Goal: Task Accomplishment & Management: Manage account settings

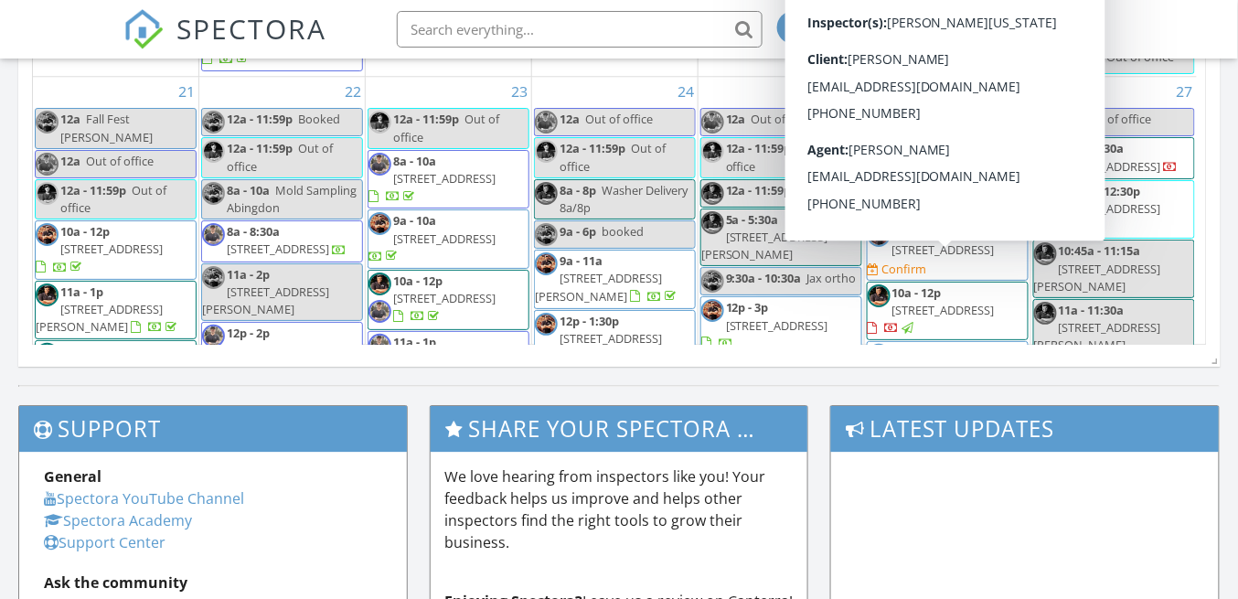
scroll to position [1385, 0]
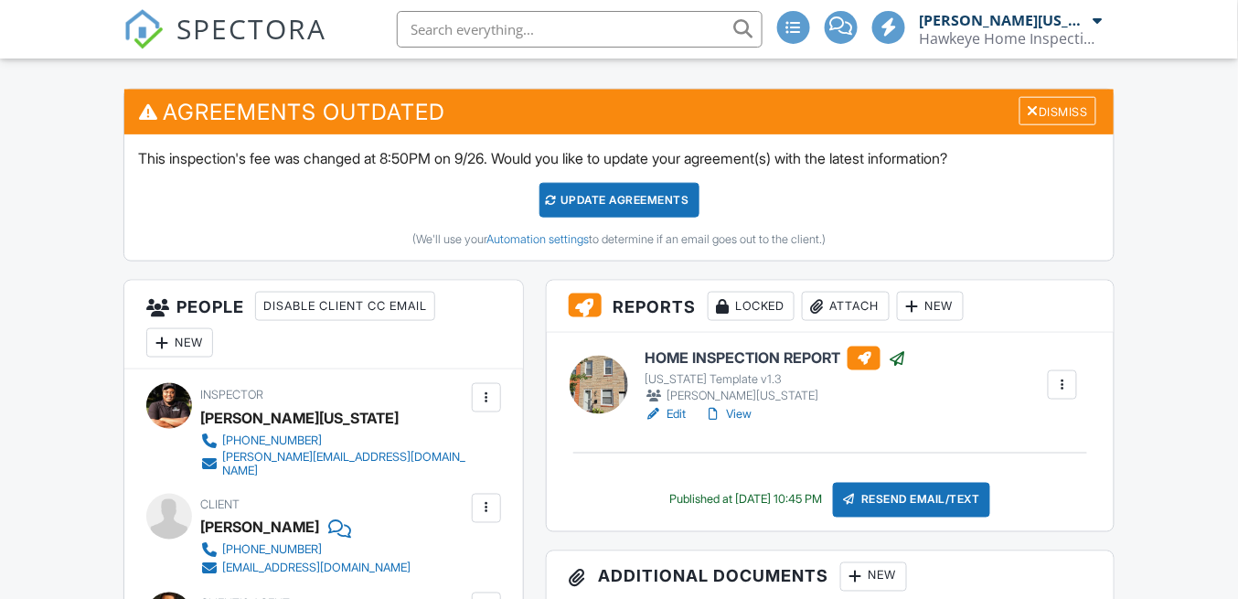
scroll to position [426, 0]
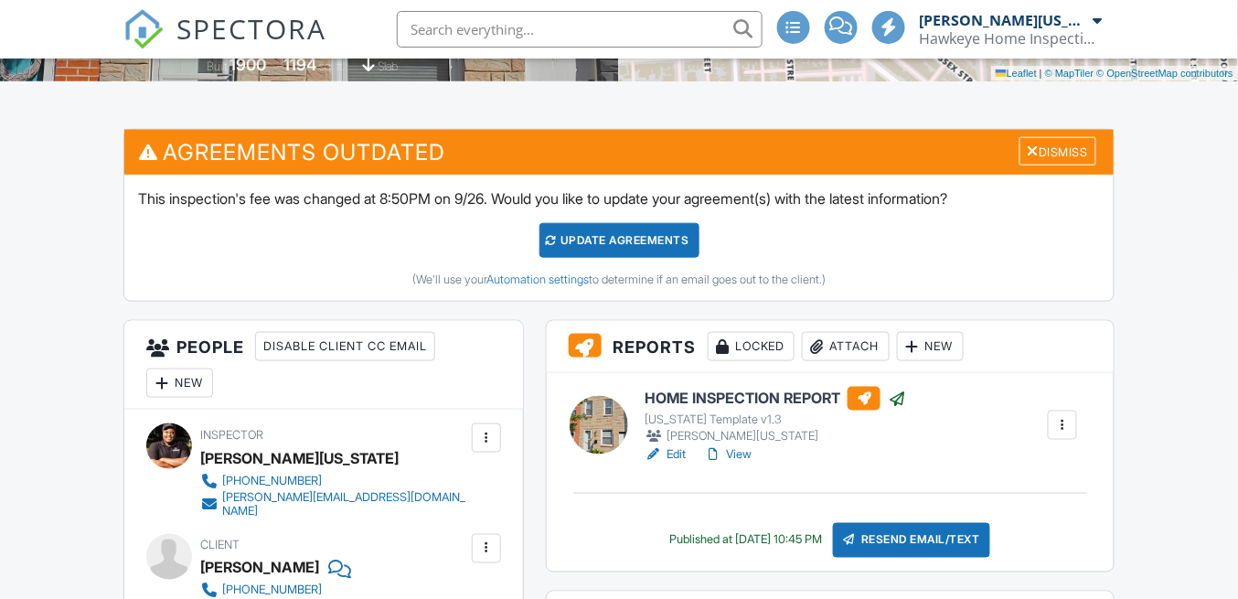
click at [215, 34] on span "SPECTORA" at bounding box center [252, 28] width 150 height 38
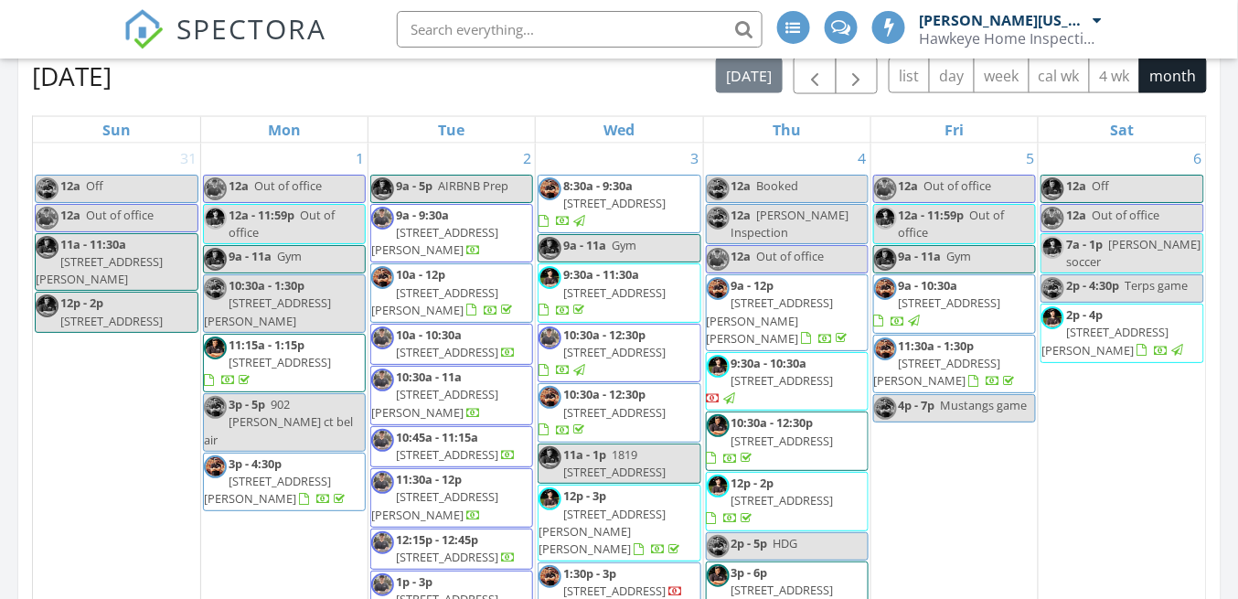
scroll to position [792, 0]
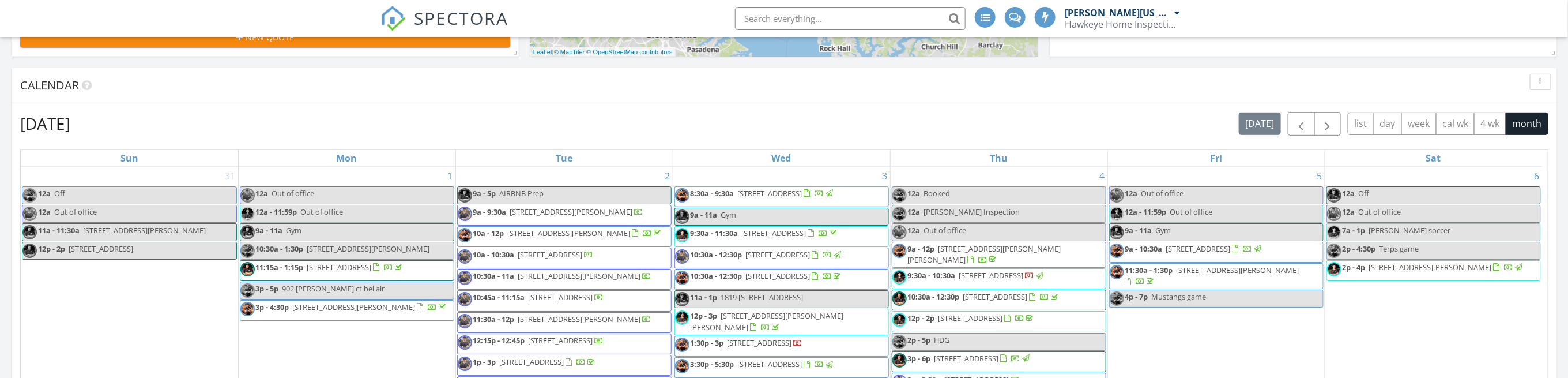
scroll to position [411, 0]
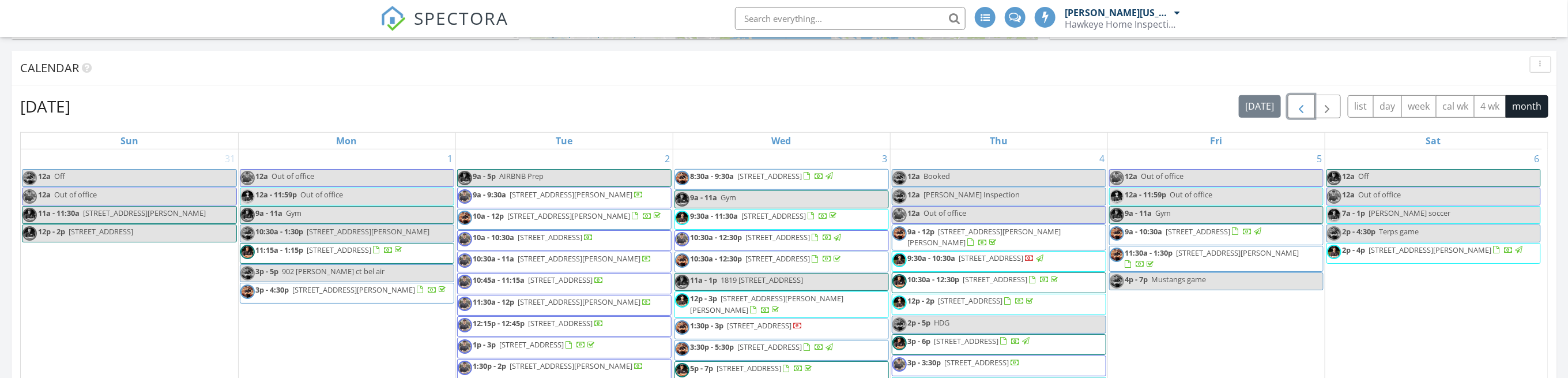
click at [780, 97] on button "button" at bounding box center [1301, 106] width 27 height 23
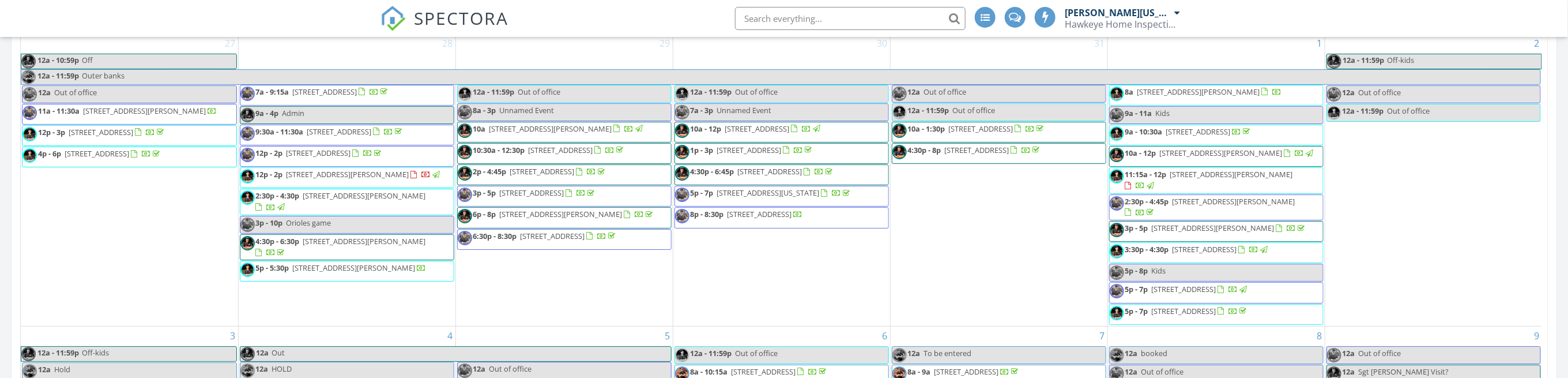
scroll to position [296, 0]
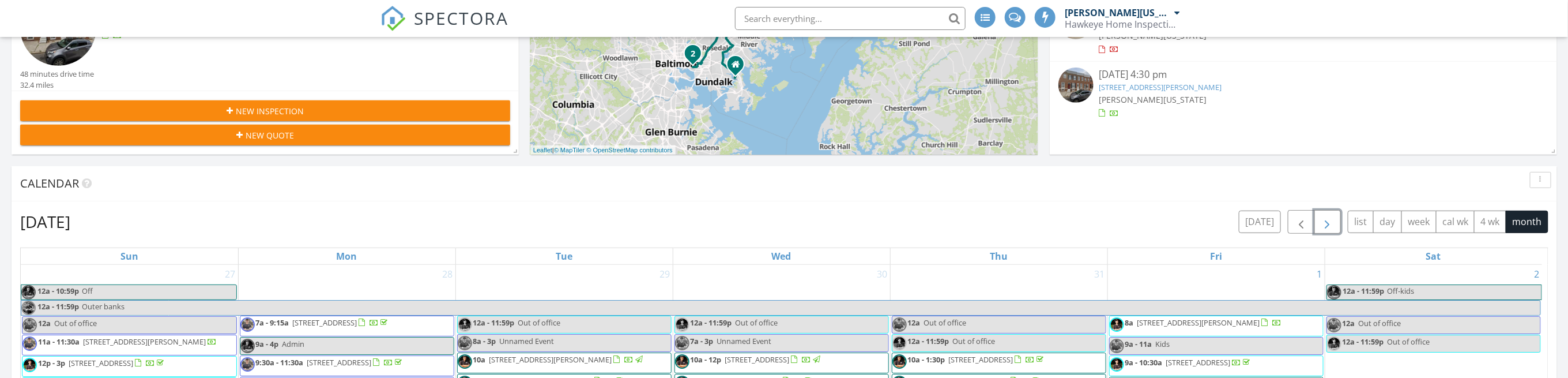
click at [780, 220] on span "button" at bounding box center [1327, 222] width 14 height 14
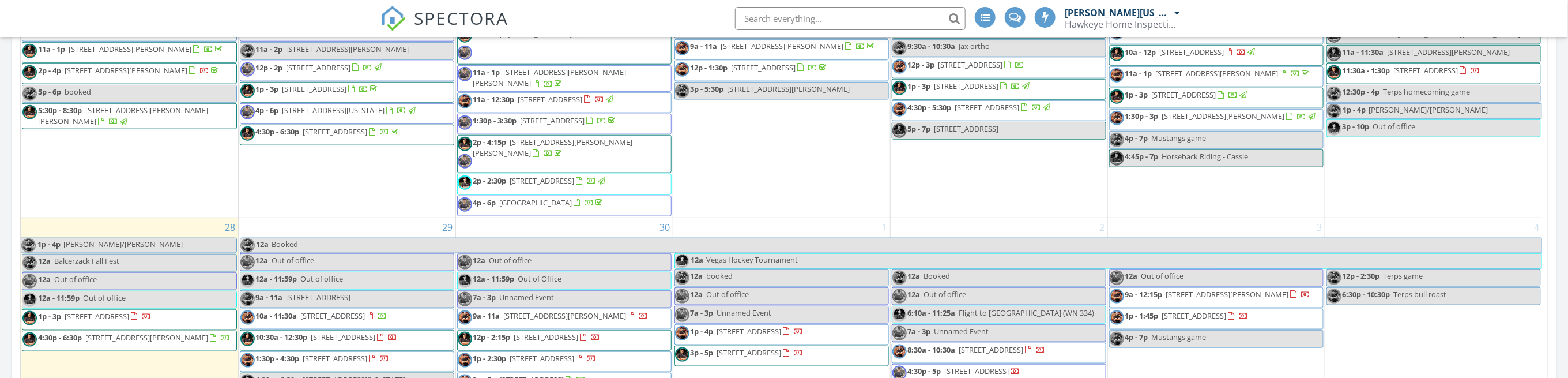
scroll to position [681, 0]
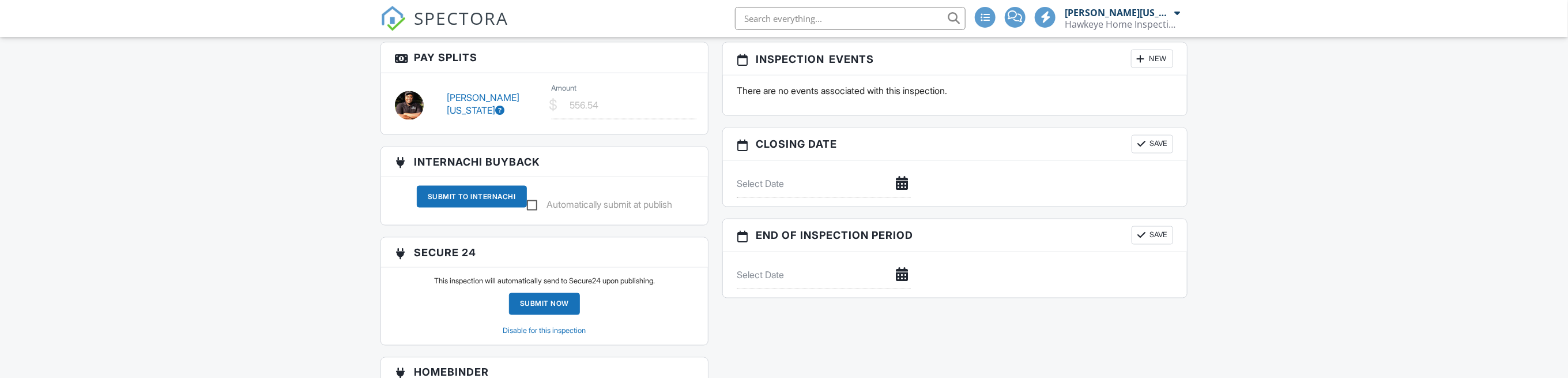
scroll to position [1169, 0]
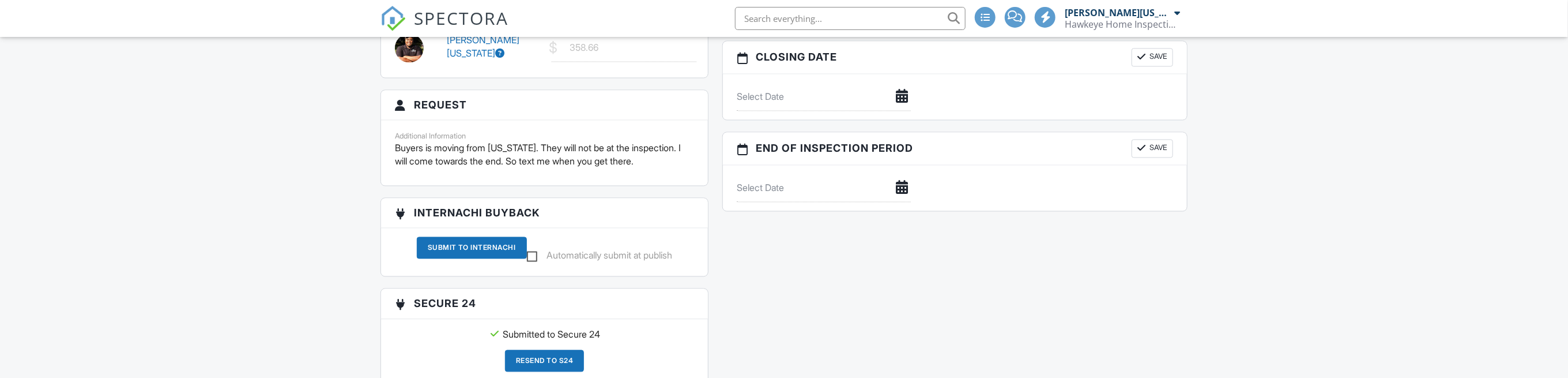
scroll to position [1385, 0]
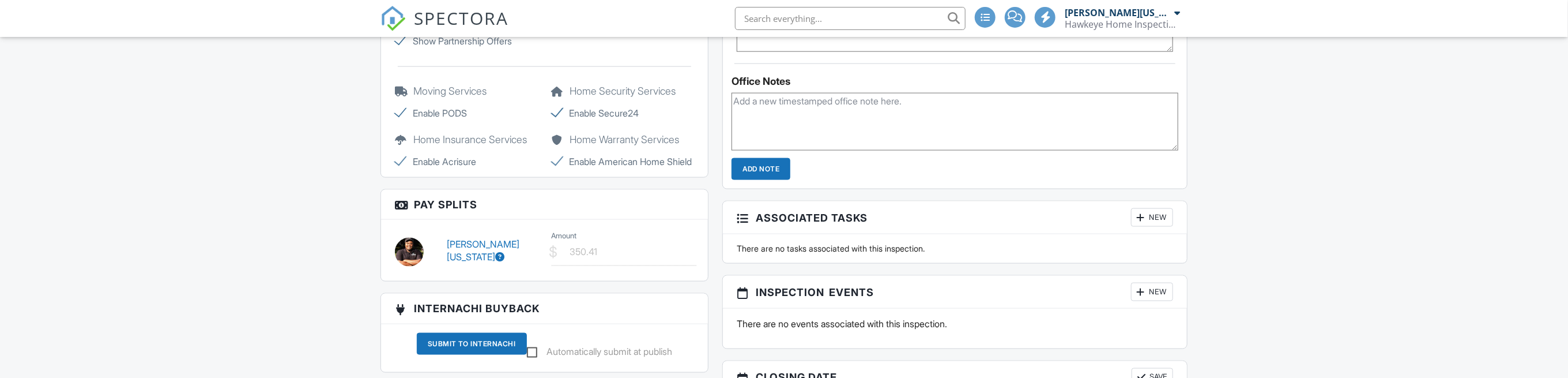
scroll to position [1039, 0]
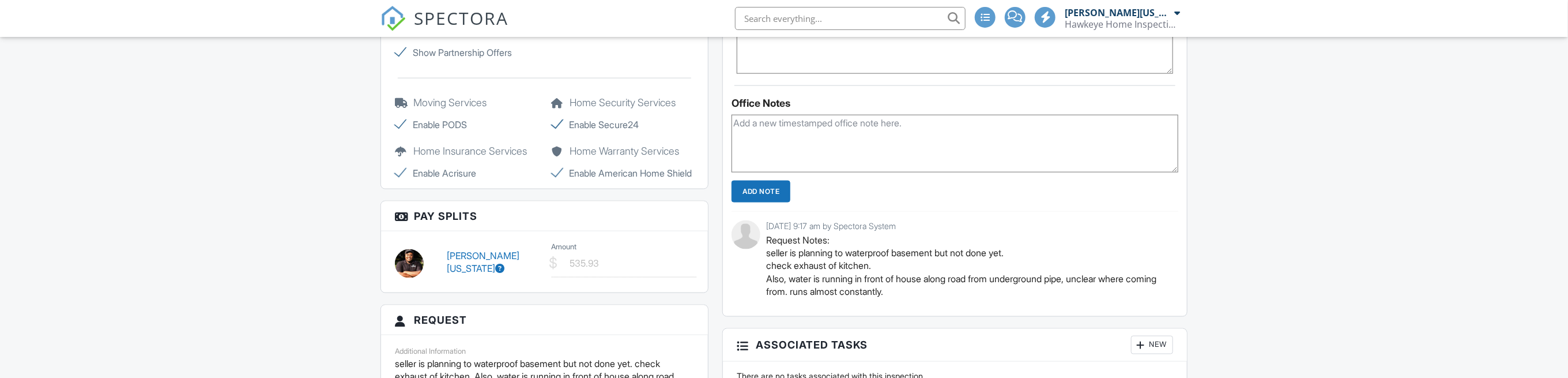
scroll to position [1039, 0]
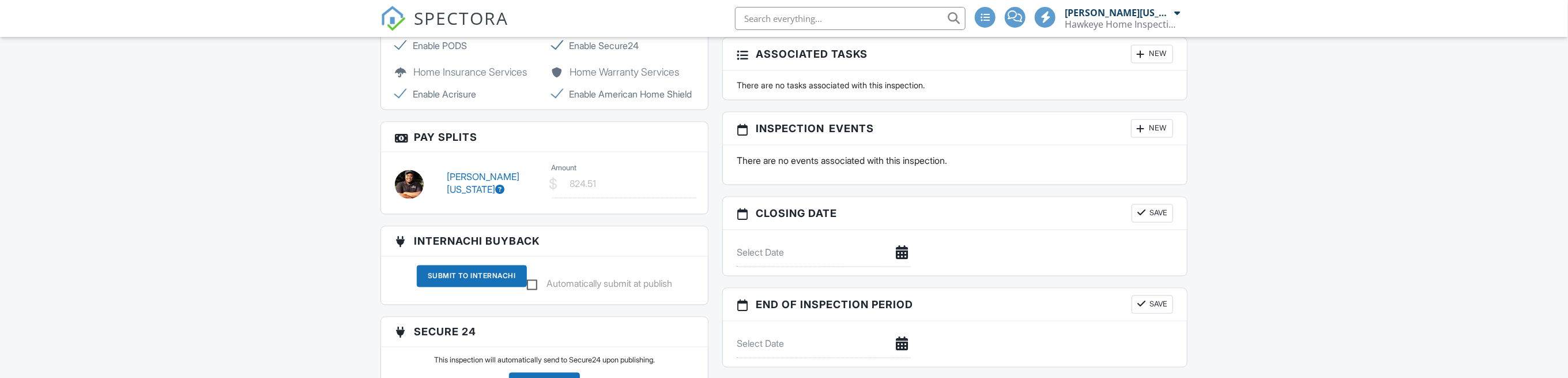
scroll to position [1347, 0]
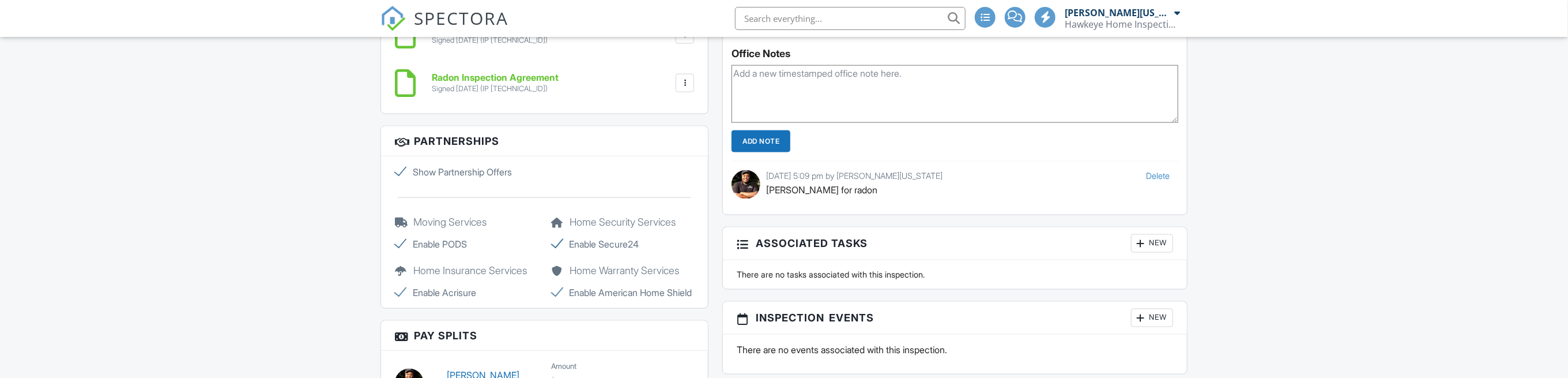
scroll to position [1077, 0]
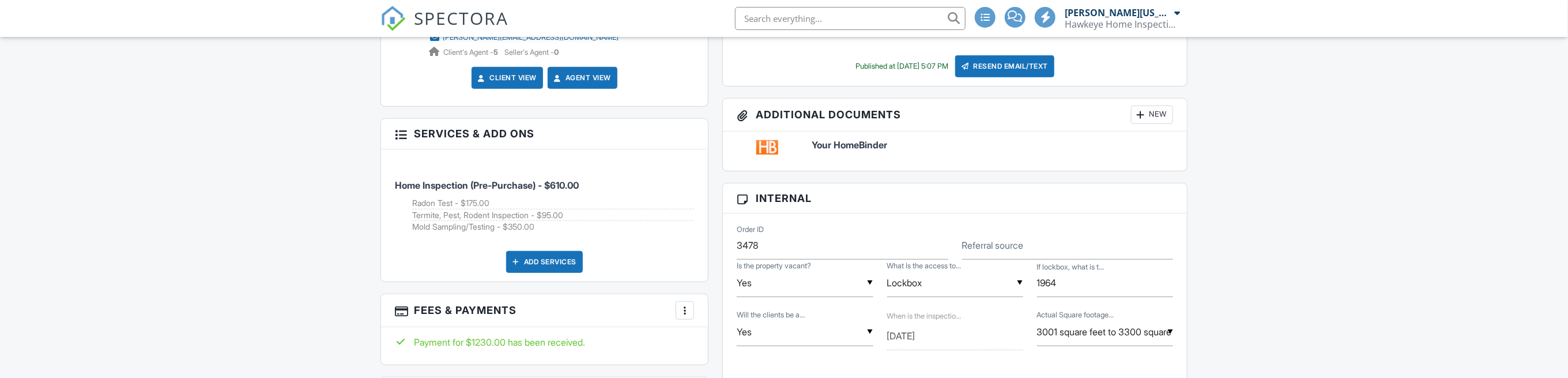
scroll to position [577, 0]
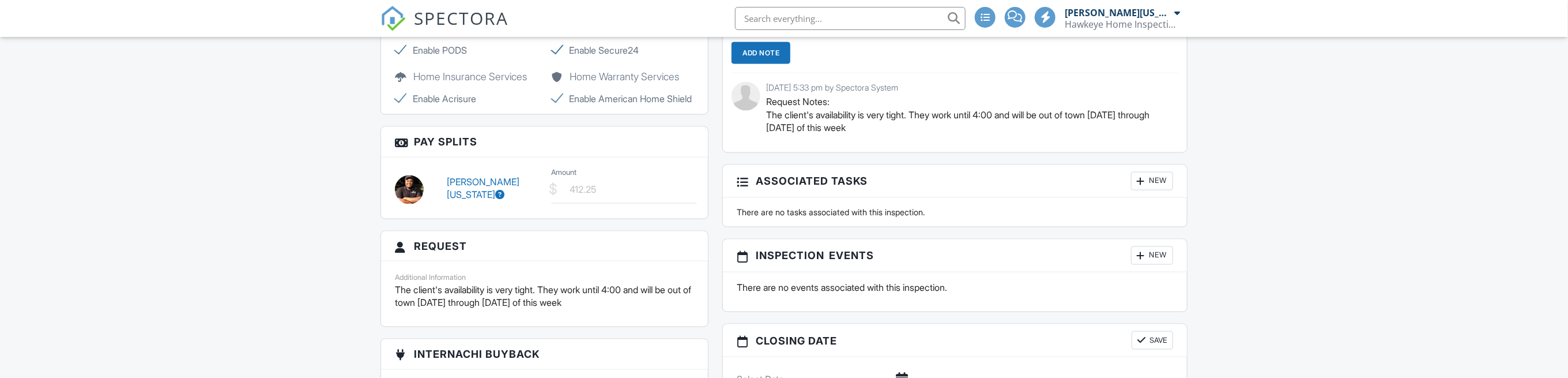
scroll to position [1116, 0]
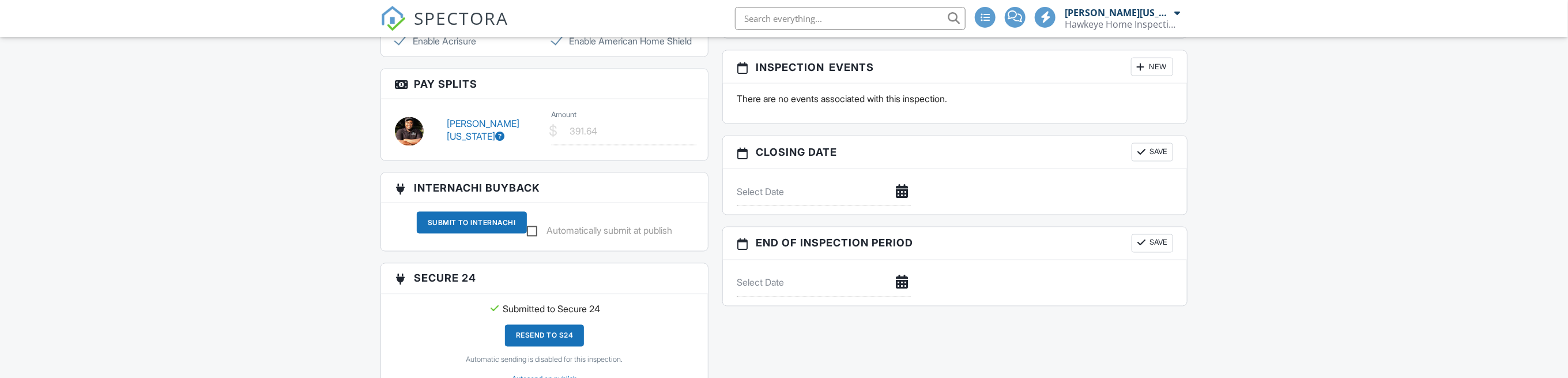
scroll to position [1231, 0]
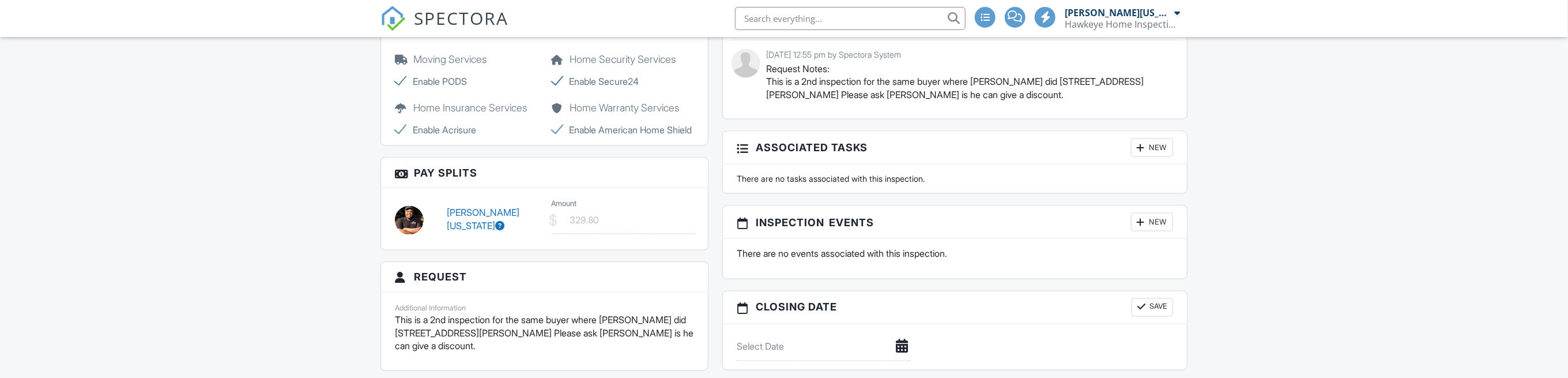
scroll to position [1231, 0]
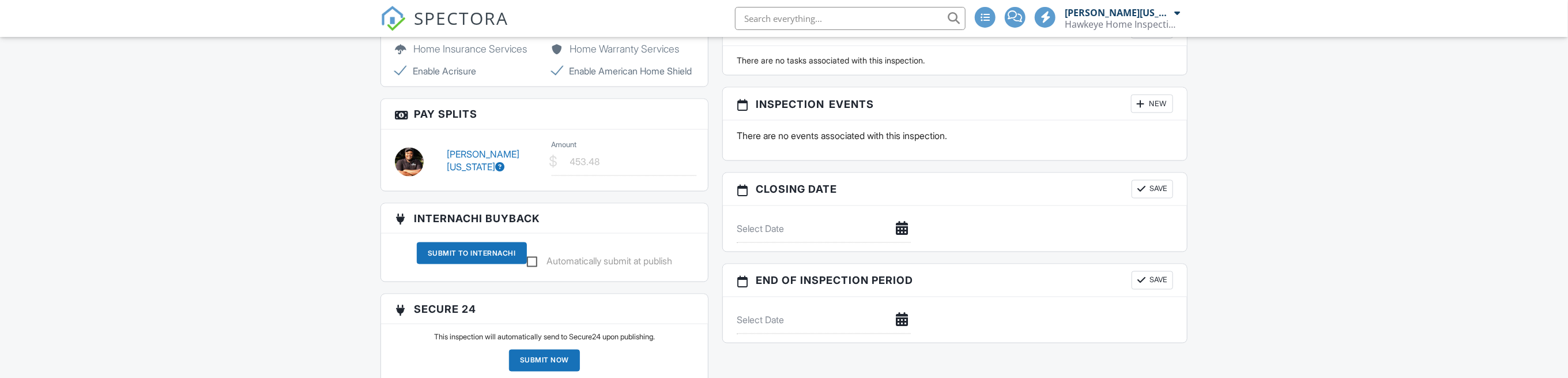
scroll to position [1154, 0]
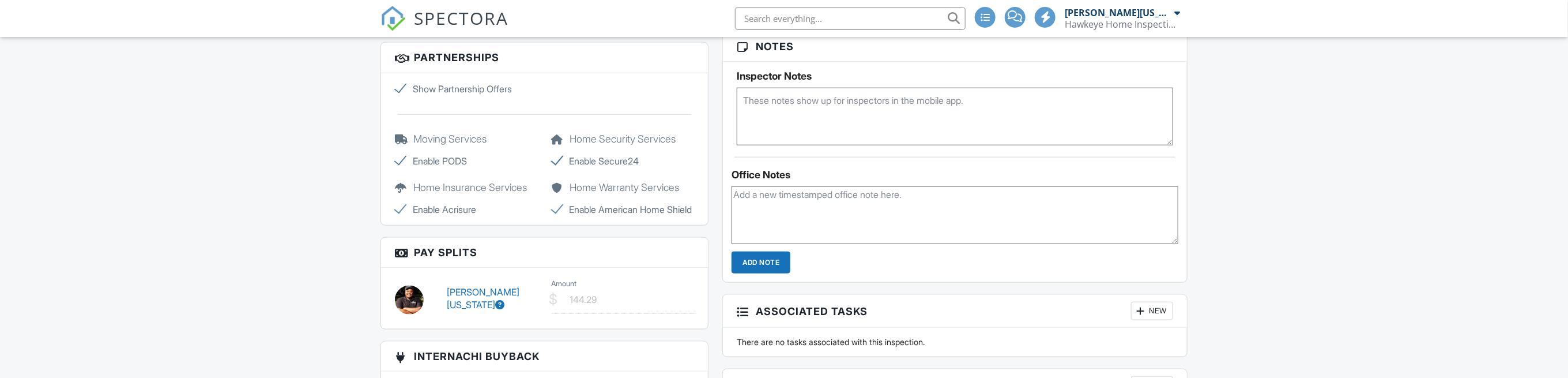
scroll to position [846, 0]
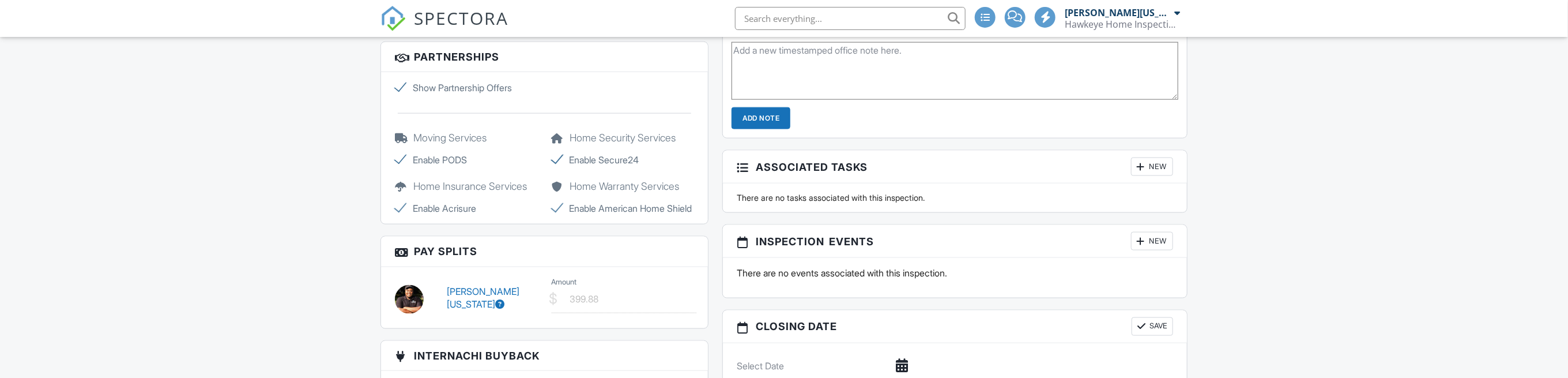
scroll to position [1039, 0]
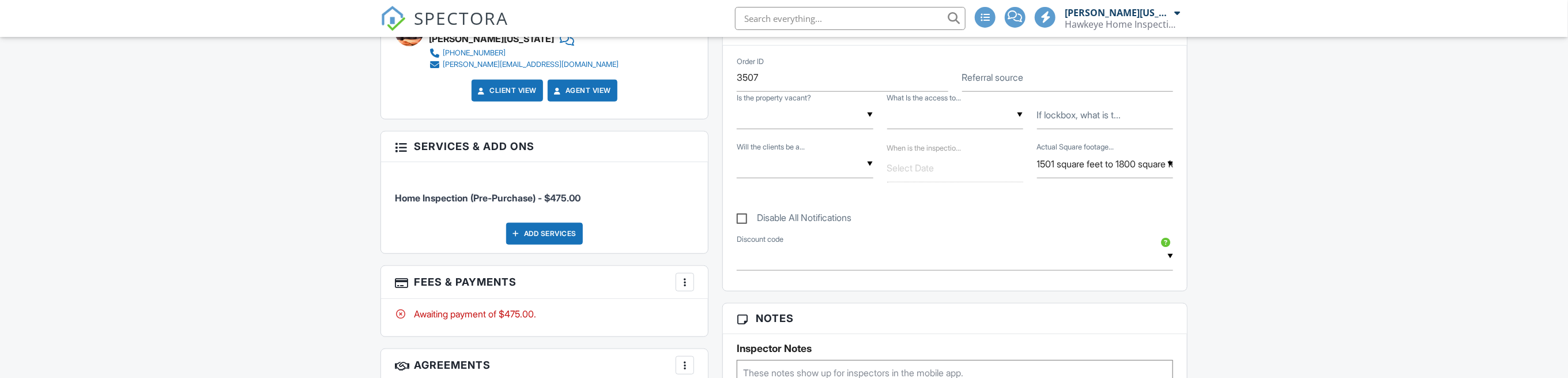
scroll to position [538, 0]
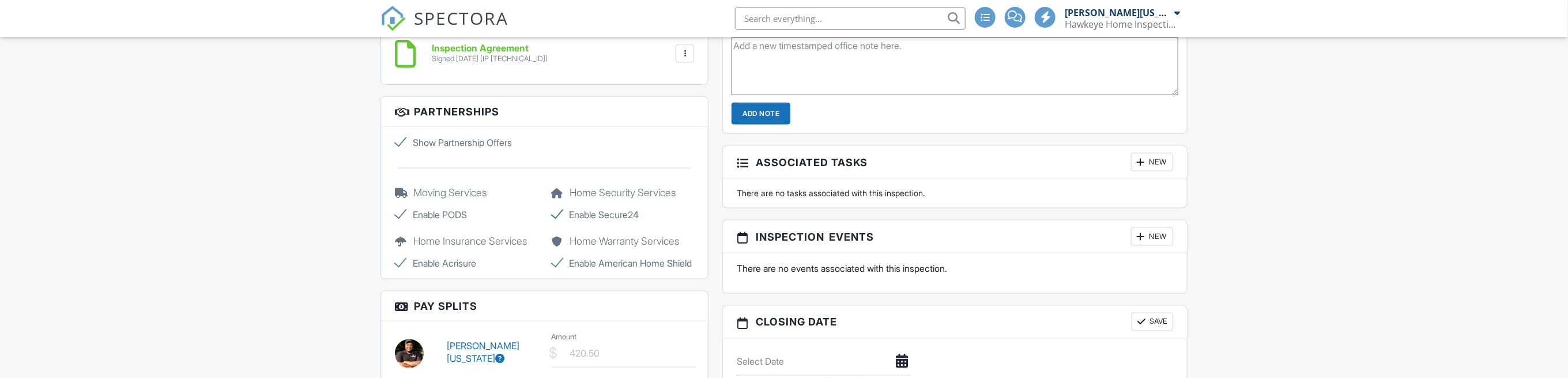
scroll to position [1116, 0]
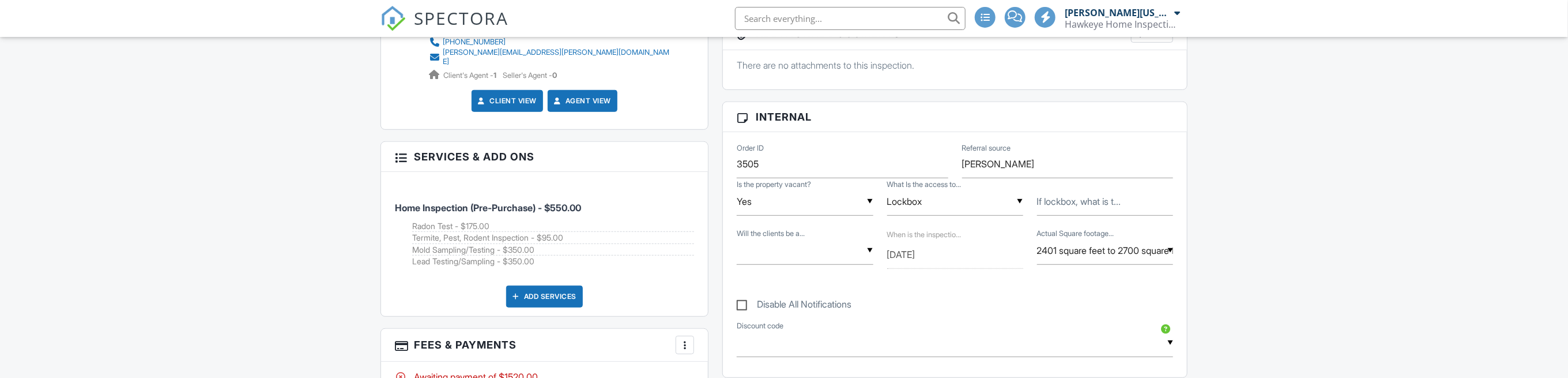
scroll to position [500, 0]
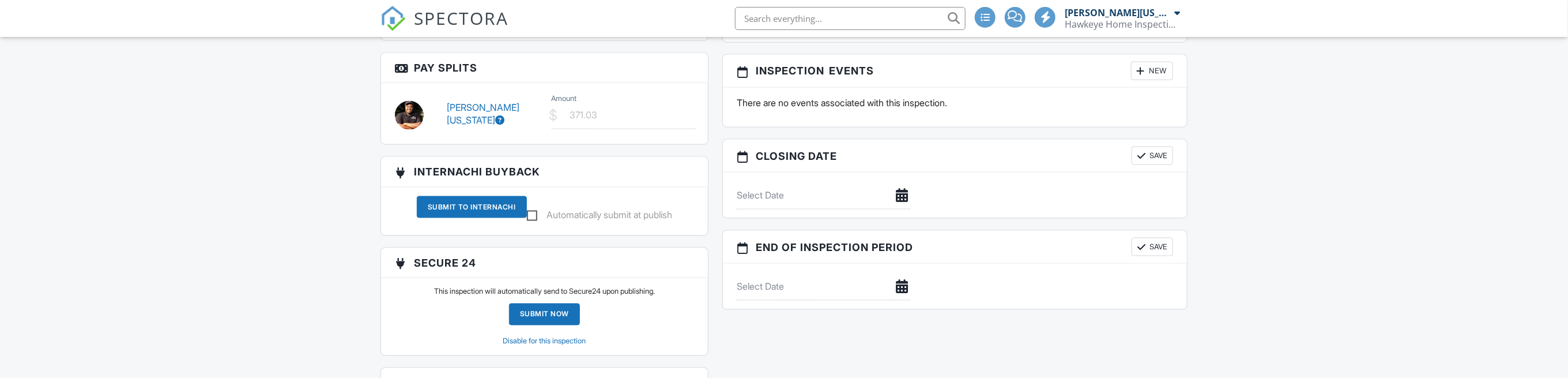
scroll to position [1231, 0]
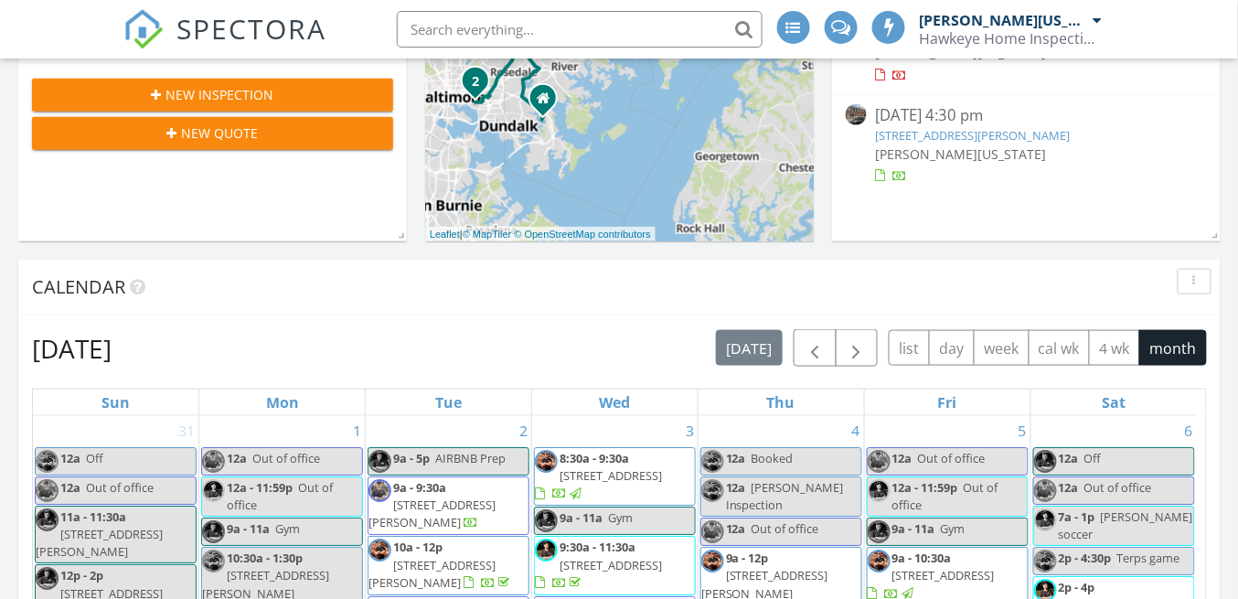
scroll to position [183, 0]
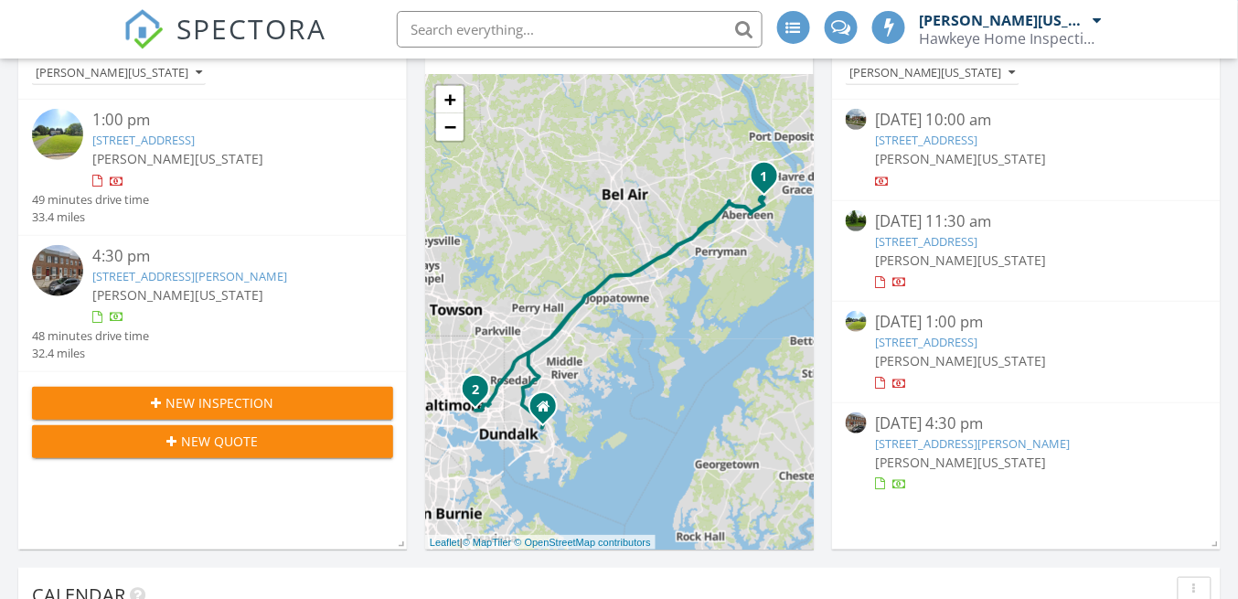
click at [979, 143] on link "1002 Dartmouth Rd, Baltimore, MD 21212" at bounding box center [927, 140] width 102 height 16
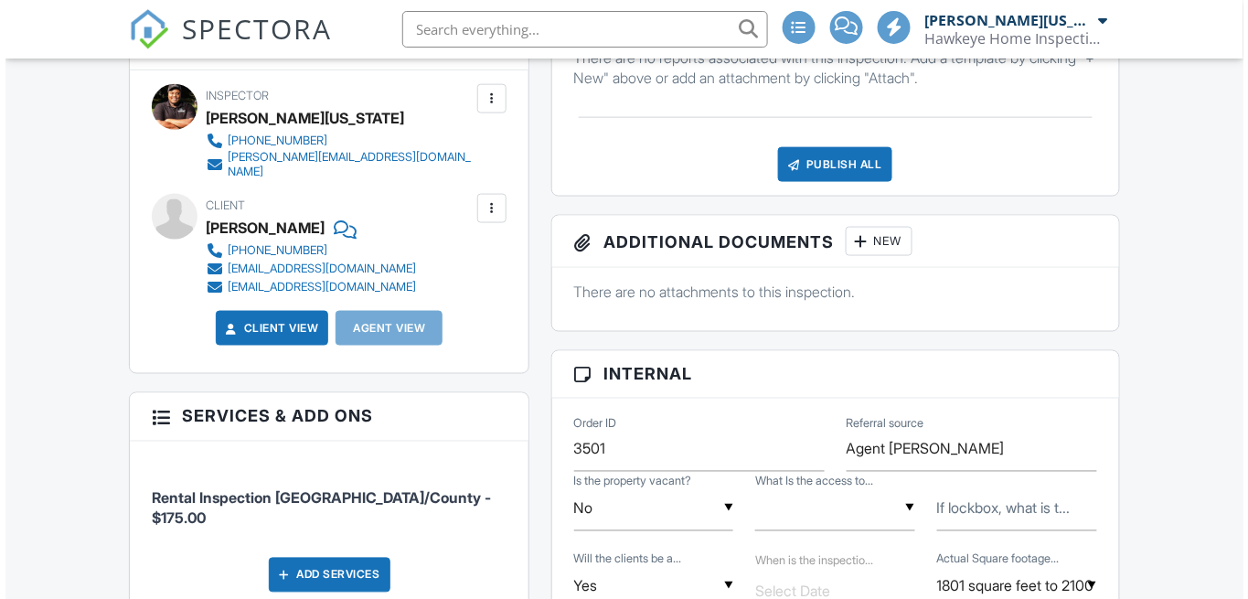
scroll to position [426, 0]
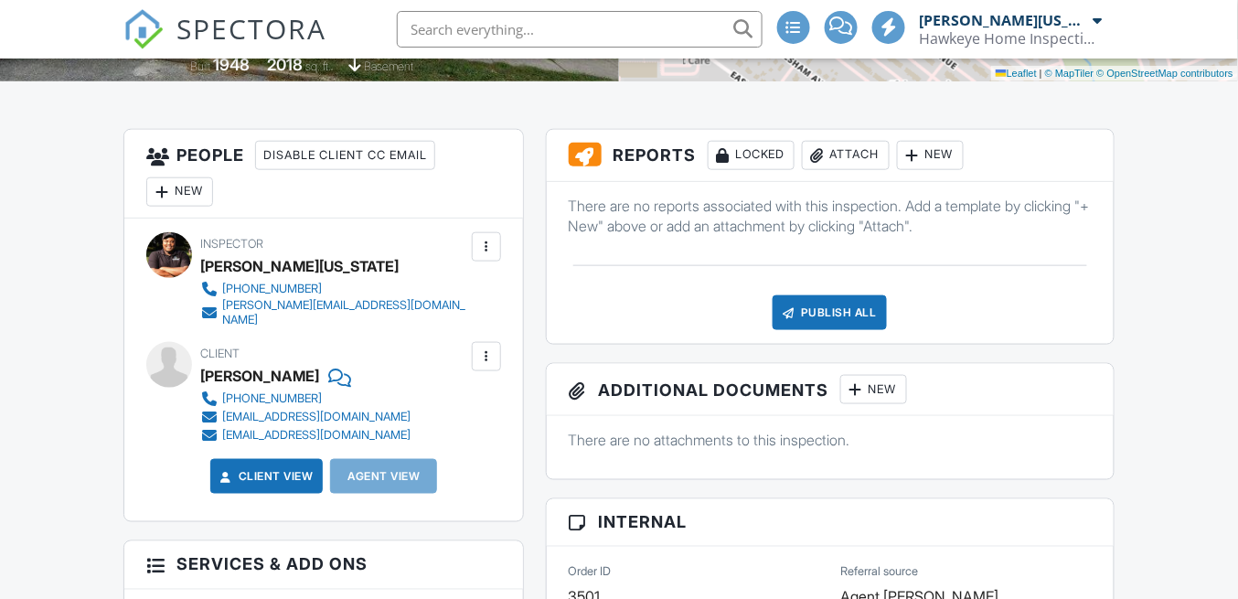
click at [830, 157] on div "Attach" at bounding box center [846, 155] width 88 height 29
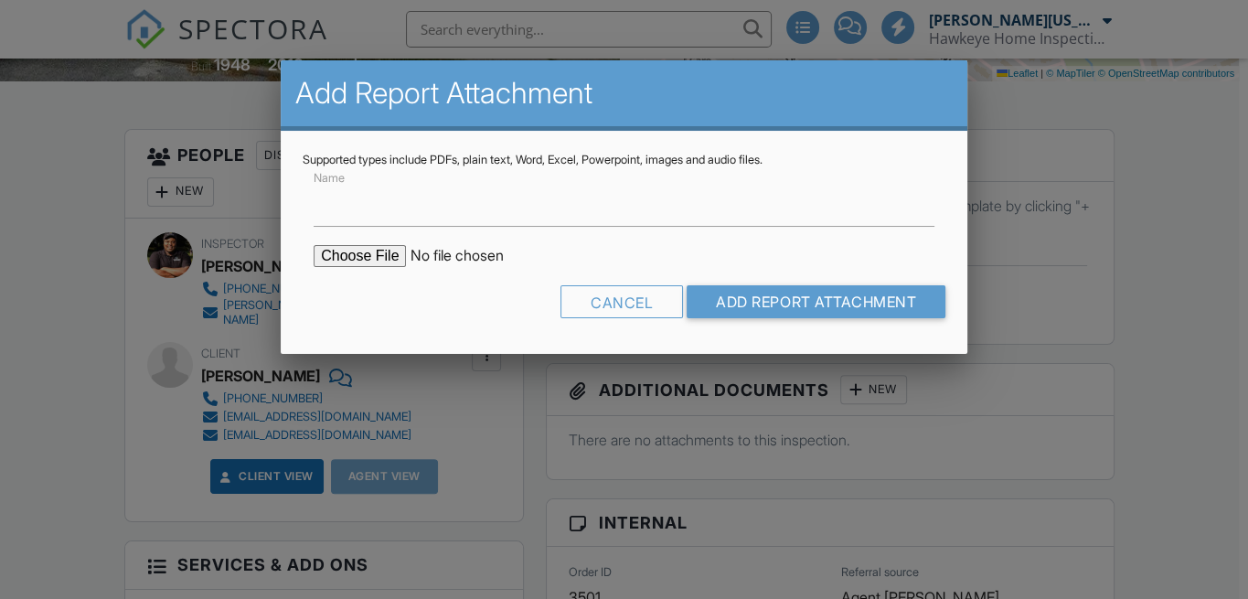
click at [298, 253] on div "Supported types include PDFs, plain text, Word, Excel, Powerpoint, images and a…" at bounding box center [624, 242] width 687 height 223
click at [322, 252] on input "file" at bounding box center [469, 256] width 311 height 22
type input "C:\fakepath\City-Rental-1002 [GEOGRAPHIC_DATA]pdf"
click at [431, 201] on input "Name" at bounding box center [624, 204] width 621 height 45
type input "Rental Report"
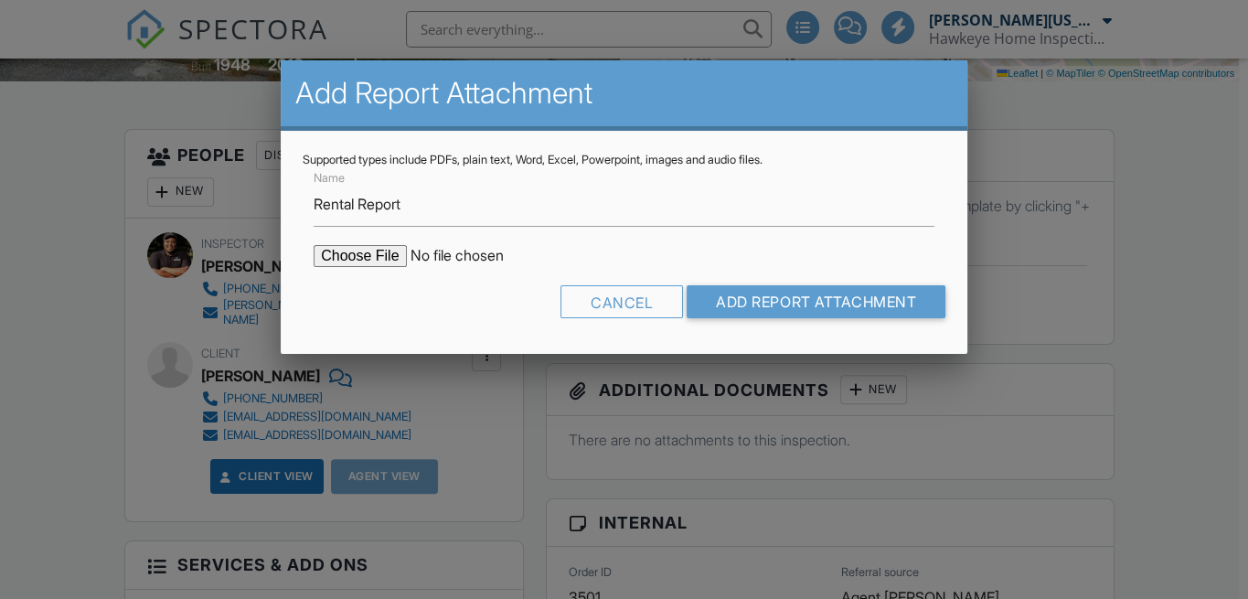
click at [867, 267] on form "Name Rental Report Cancel Add Report Attachment" at bounding box center [624, 249] width 643 height 165
click at [869, 281] on form "Name Rental Report Cancel Add Report Attachment" at bounding box center [624, 249] width 643 height 165
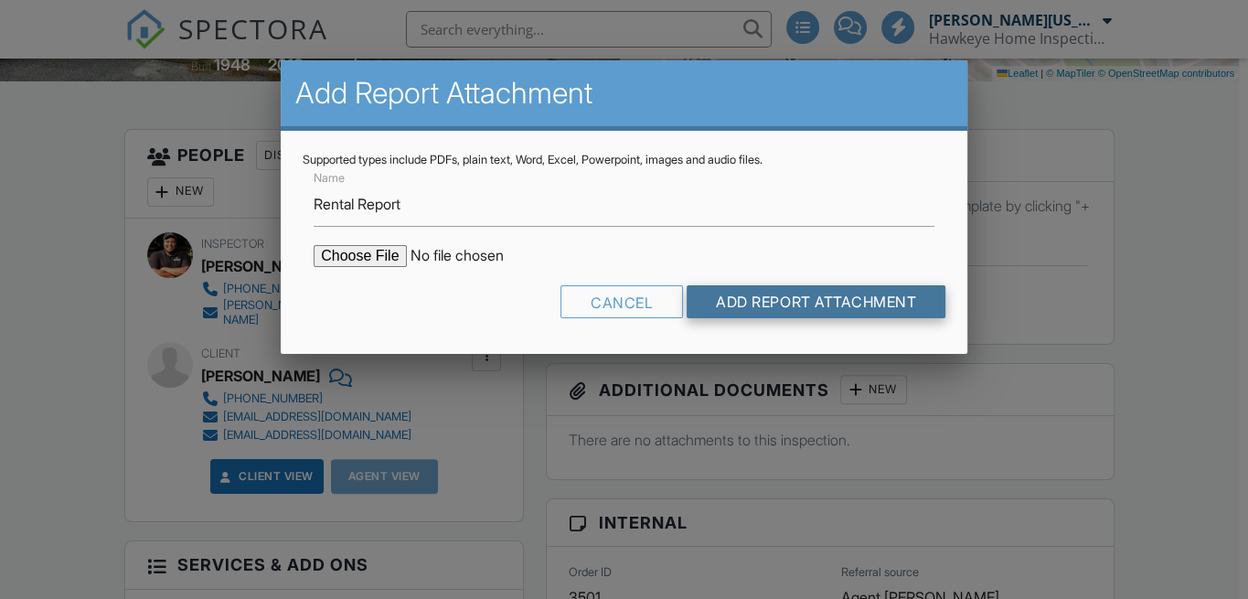
click at [869, 285] on input "Add Report Attachment" at bounding box center [816, 301] width 259 height 33
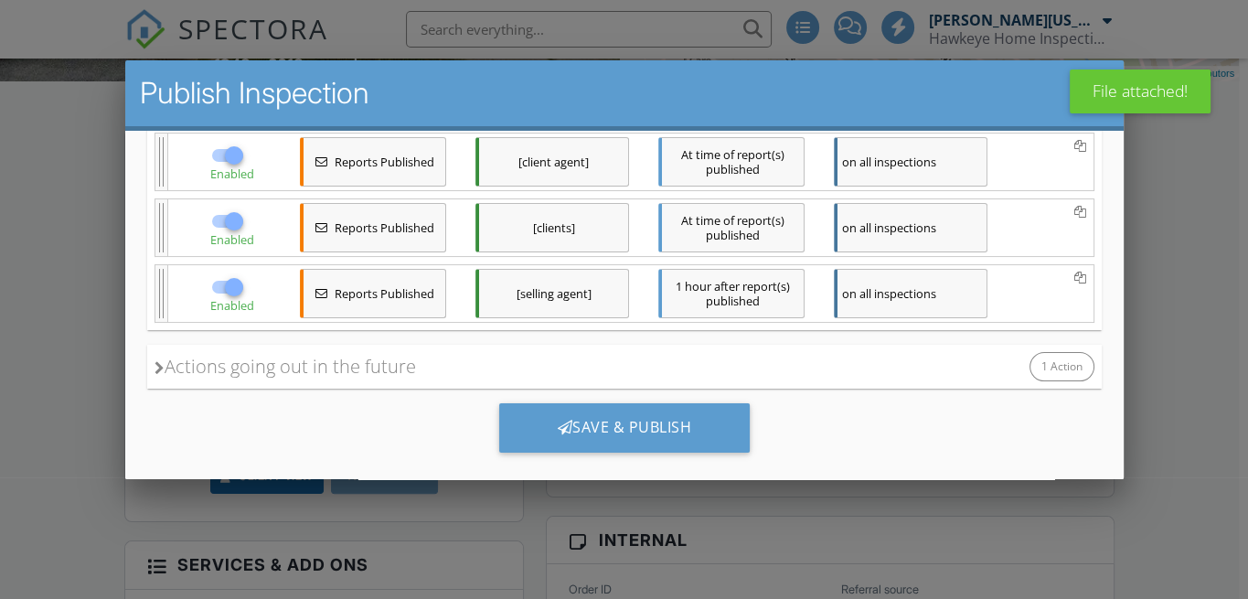
scroll to position [265, 0]
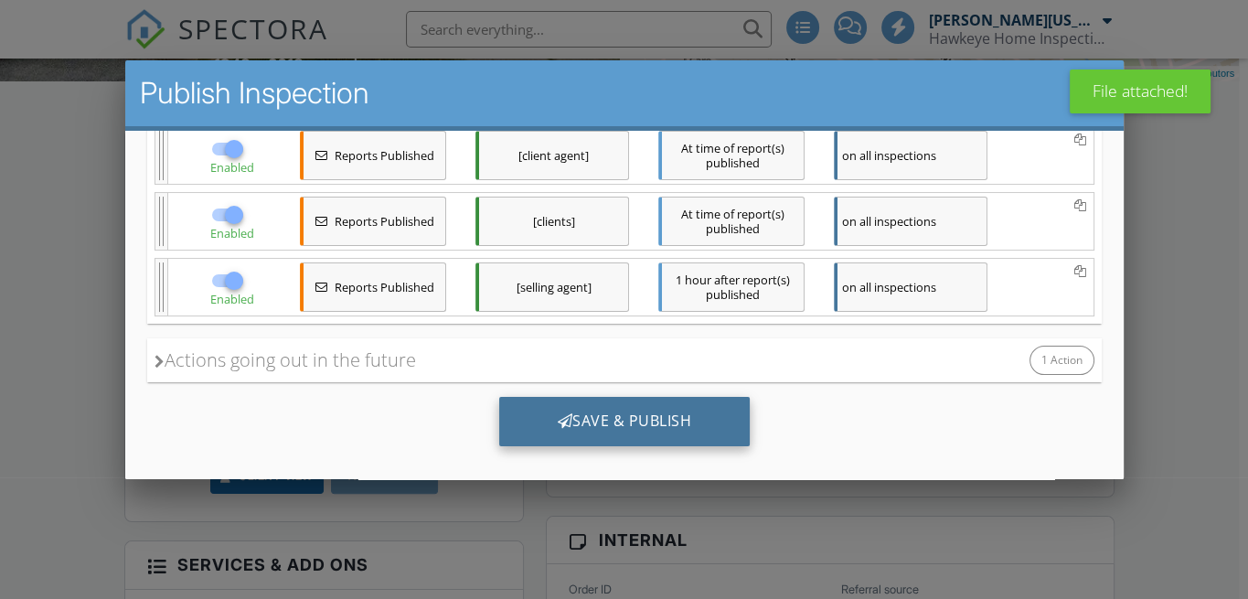
click at [669, 415] on div "Save & Publish" at bounding box center [624, 420] width 252 height 49
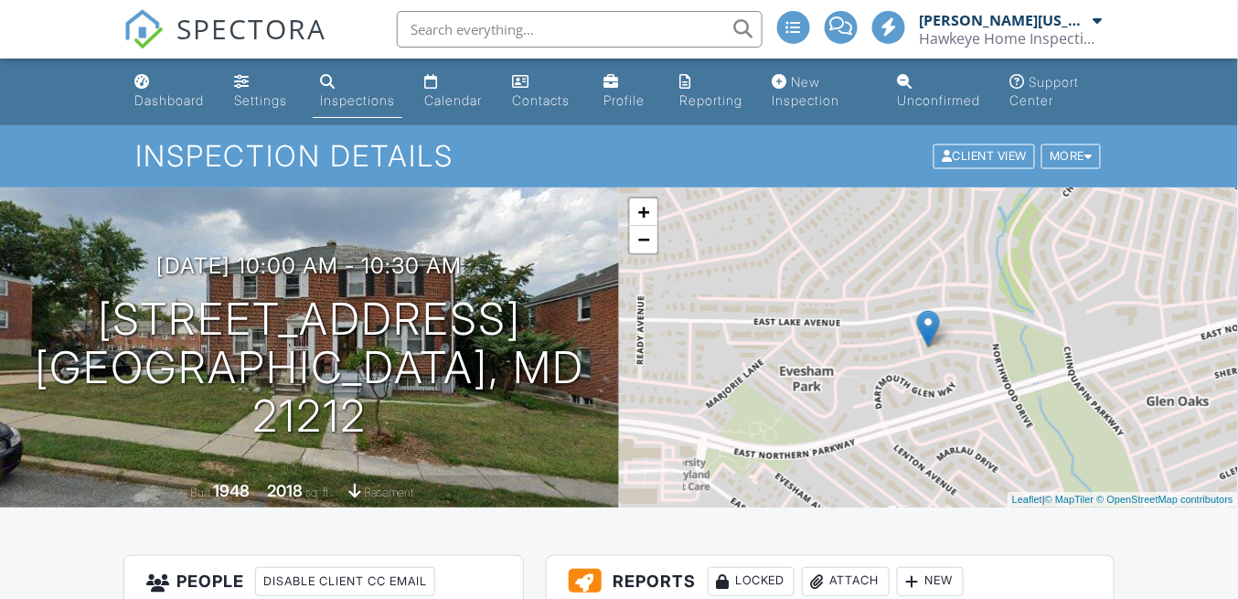
click at [257, 33] on span "SPECTORA" at bounding box center [252, 28] width 150 height 38
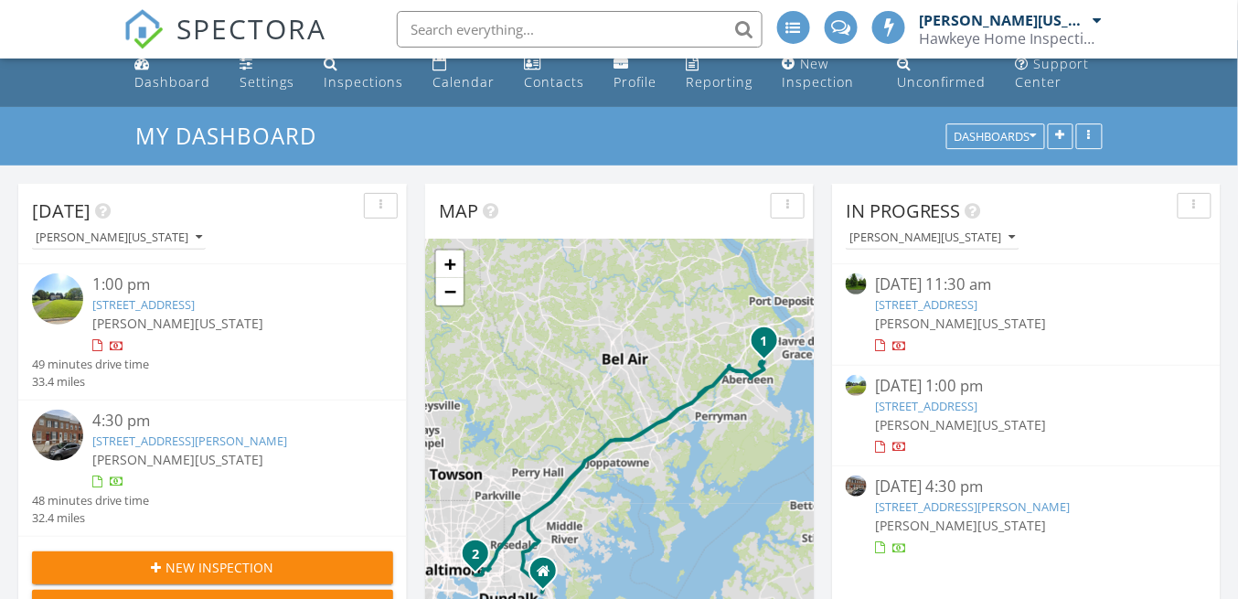
scroll to position [60, 0]
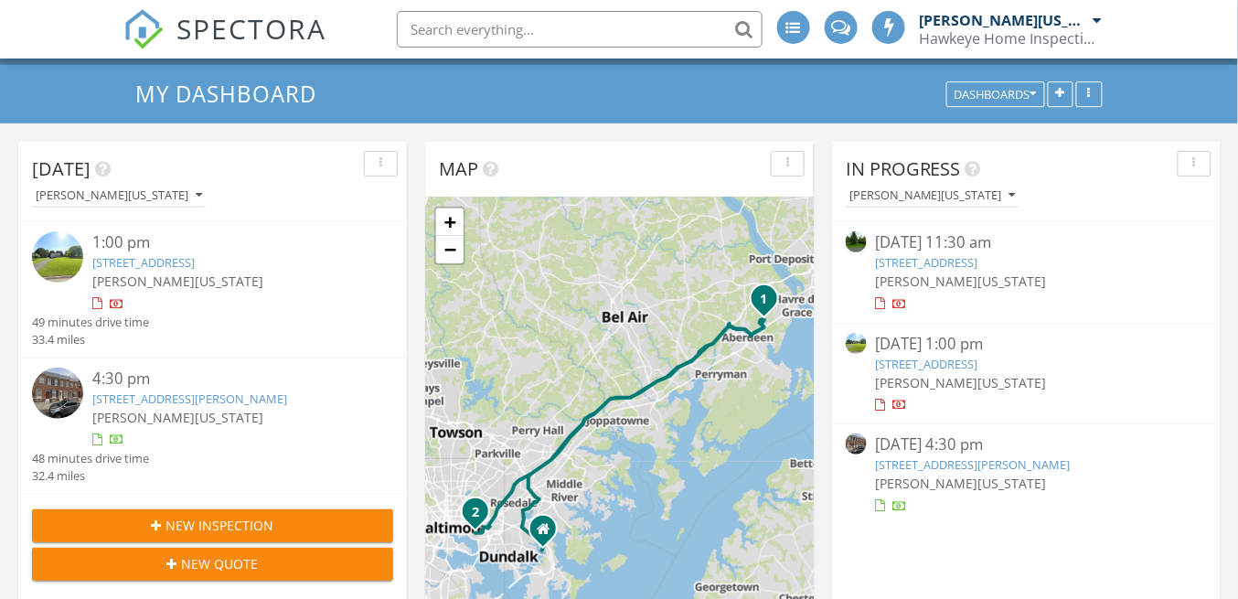
click at [983, 460] on link "[STREET_ADDRESS][PERSON_NAME]" at bounding box center [973, 464] width 195 height 16
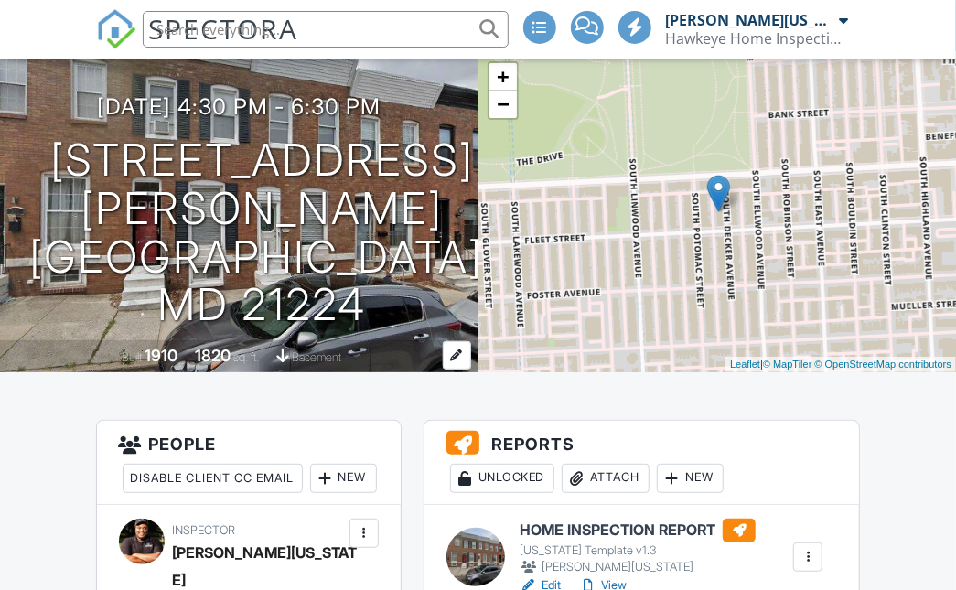
scroll to position [243, 0]
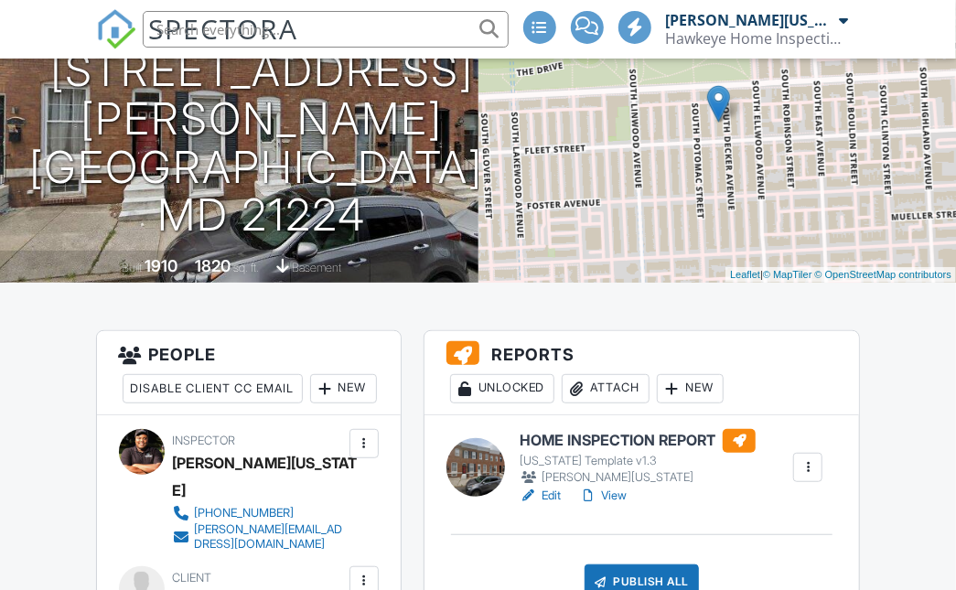
click at [558, 498] on link "Edit" at bounding box center [539, 496] width 41 height 18
